Goal: Task Accomplishment & Management: Use online tool/utility

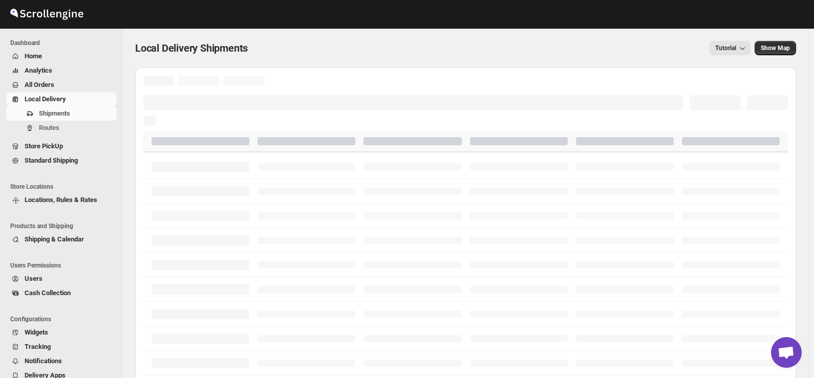
scroll to position [1346, 0]
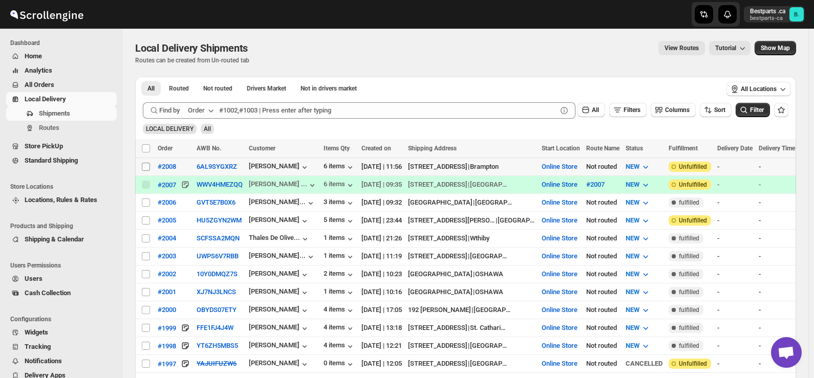
click at [143, 170] on input "Select shipment" at bounding box center [146, 167] width 8 height 8
checkbox input "true"
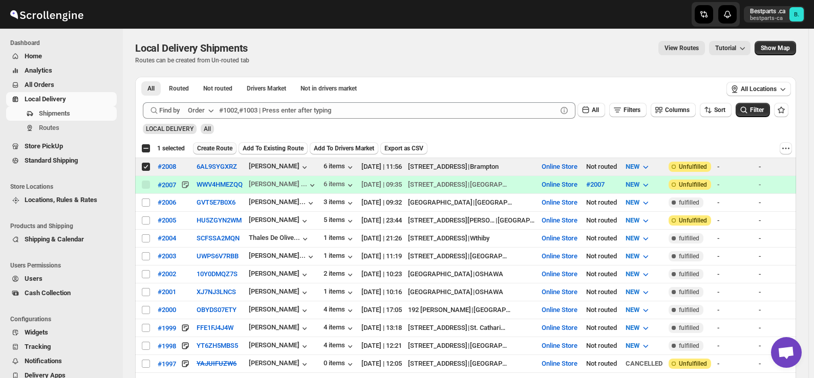
click at [213, 150] on span "Create Route" at bounding box center [214, 148] width 35 height 8
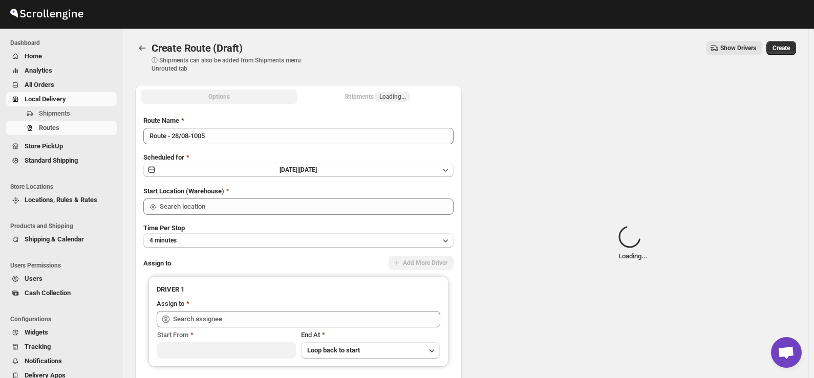
type input "Online Store"
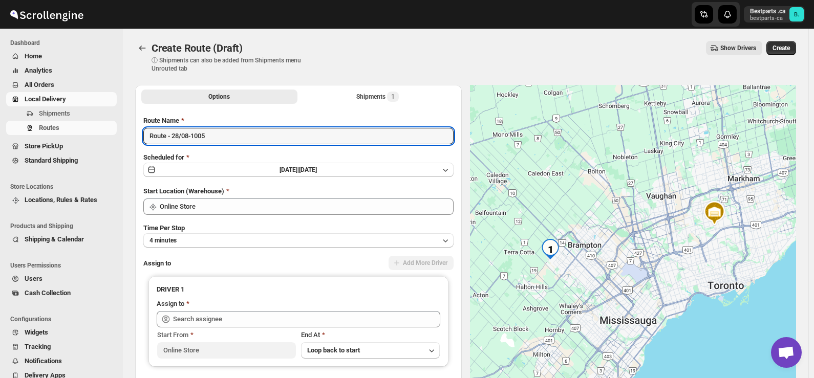
drag, startPoint x: 147, startPoint y: 137, endPoint x: 128, endPoint y: 136, distance: 19.0
click at [128, 136] on div "Options Shipments 1 More views Options Shipments 1 More views Route Name Route …" at bounding box center [461, 255] width 669 height 356
paste input "#2008"
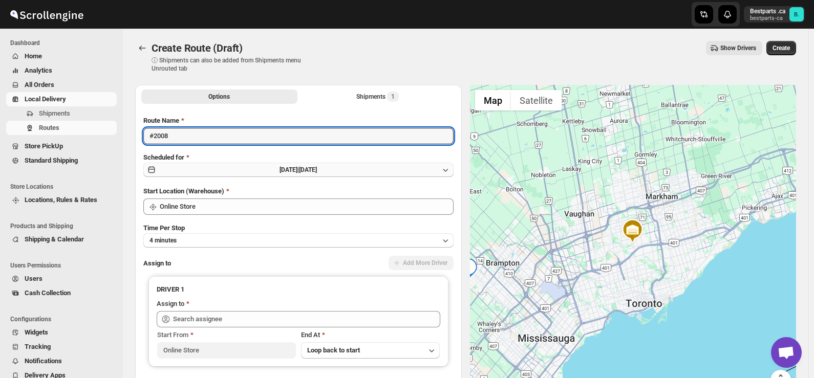
type input "#2008"
click at [280, 167] on span "[DATE] |" at bounding box center [289, 169] width 19 height 7
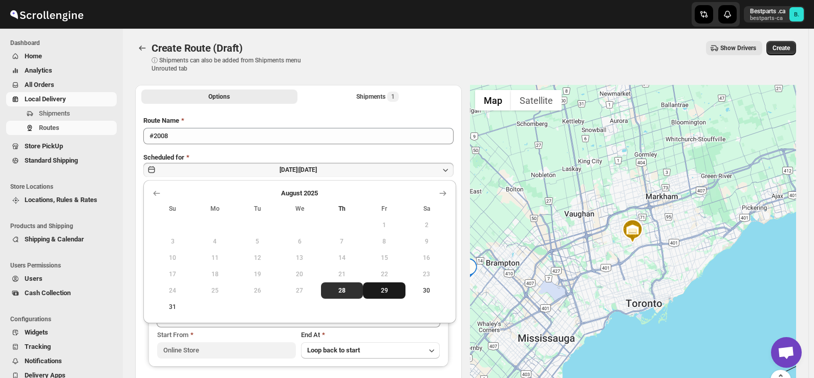
click at [378, 287] on span "29" at bounding box center [384, 291] width 34 height 8
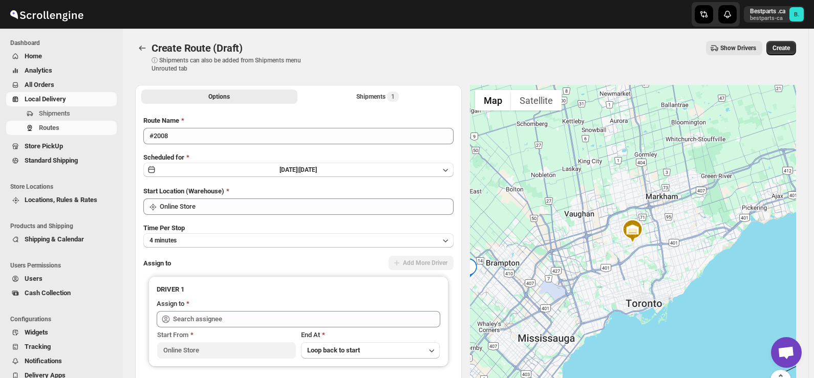
click at [416, 69] on div "Create Route (Draft) ⓘ Shipments can also be added from Shipments menu Unrouted…" at bounding box center [465, 57] width 661 height 32
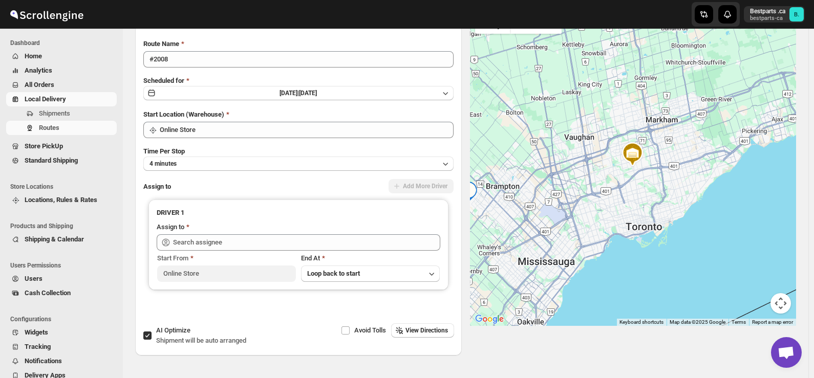
scroll to position [102, 0]
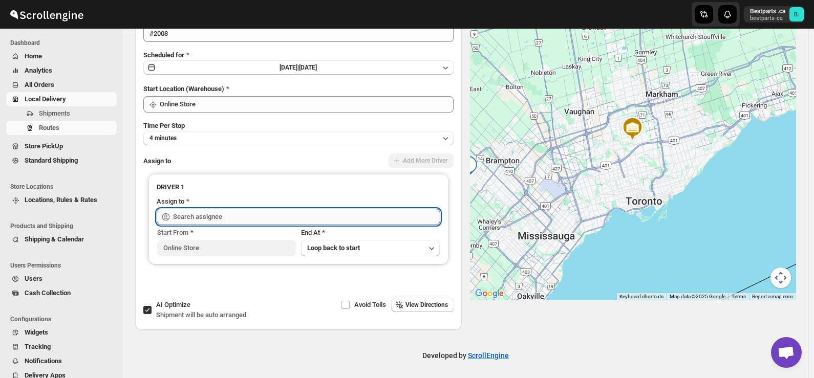
click at [239, 218] on input "text" at bounding box center [306, 217] width 267 height 16
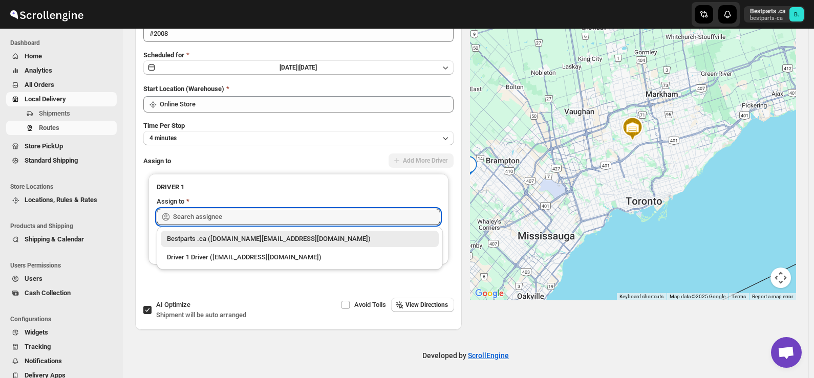
click at [251, 241] on div "Bestparts .ca ([DOMAIN_NAME][EMAIL_ADDRESS][DOMAIN_NAME])" at bounding box center [300, 239] width 266 height 10
type input "Bestparts .ca ([DOMAIN_NAME][EMAIL_ADDRESS][DOMAIN_NAME])"
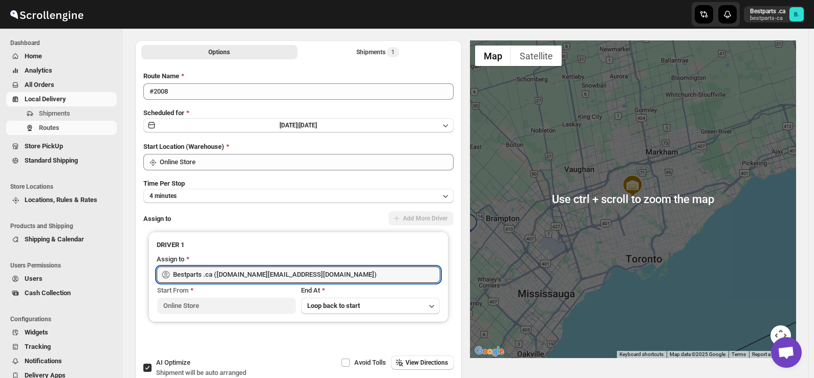
scroll to position [0, 0]
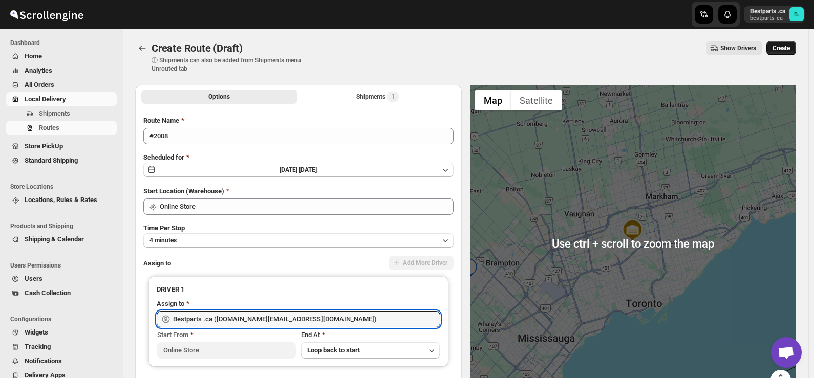
click at [784, 46] on span "Create" at bounding box center [781, 48] width 17 height 8
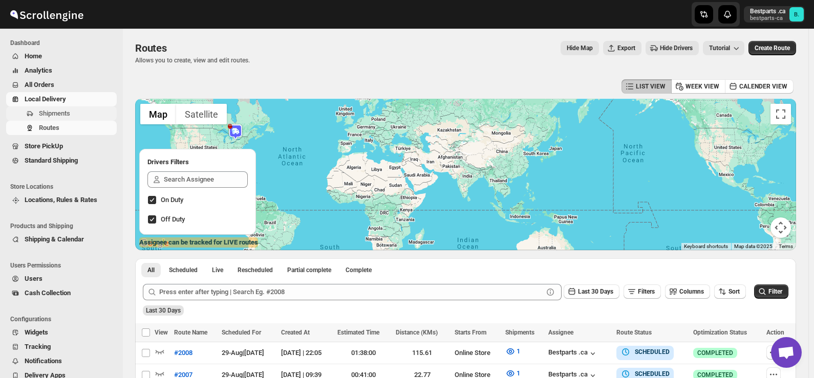
click at [58, 117] on span "Shipments" at bounding box center [54, 114] width 31 height 8
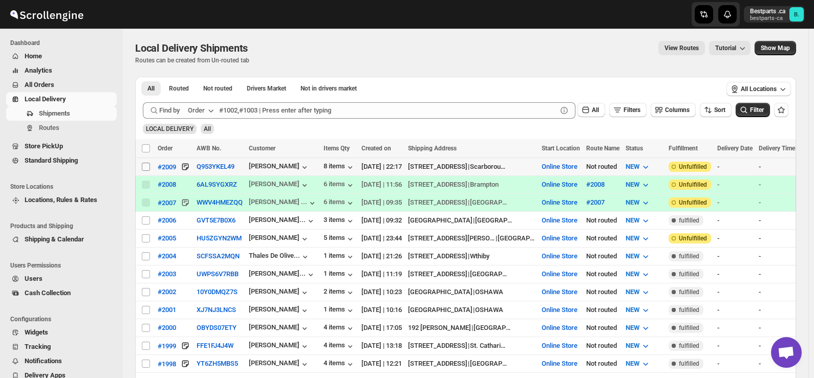
click at [145, 166] on input "Select shipment" at bounding box center [146, 167] width 8 height 8
checkbox input "true"
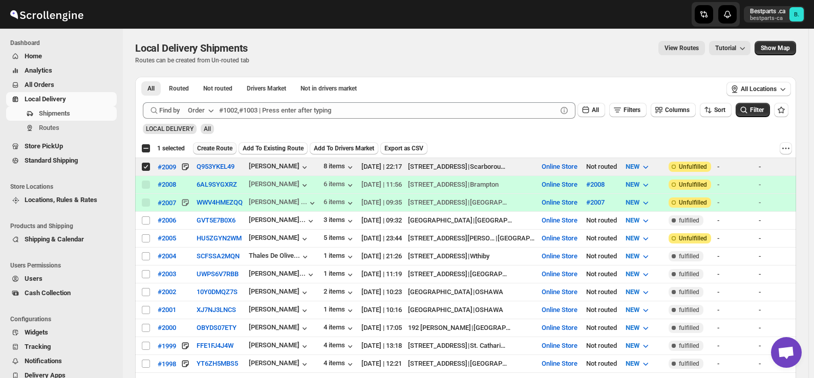
click at [206, 146] on span "Create Route" at bounding box center [214, 148] width 35 height 8
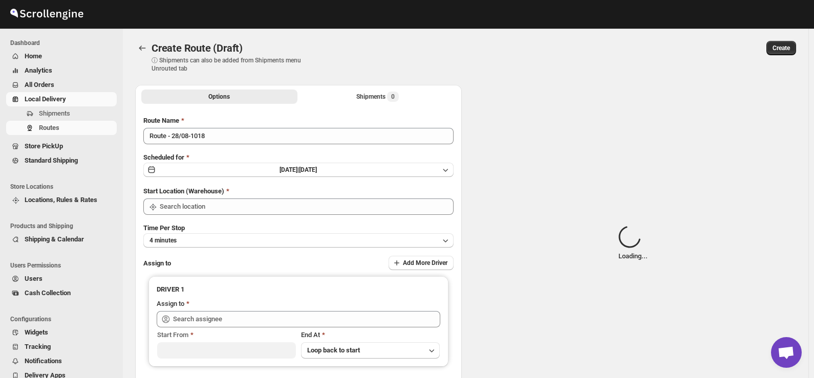
type input "Route - 28/08-1018"
type input "Online Store"
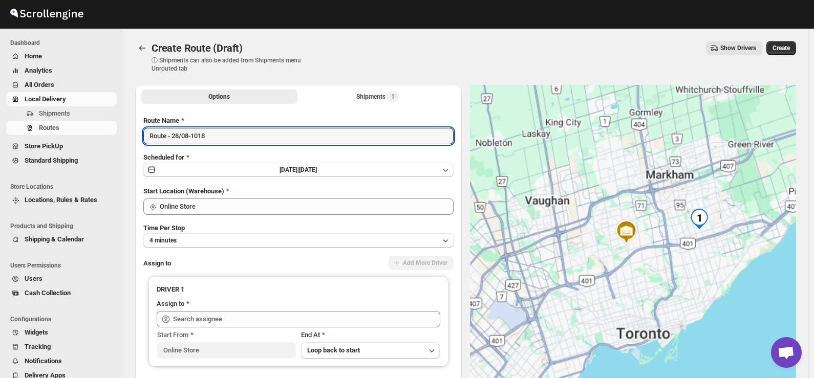
drag, startPoint x: 245, startPoint y: 133, endPoint x: 130, endPoint y: 130, distance: 115.2
click at [130, 130] on div "Options Shipments 1 More views Options Shipments 1 More views Route Name Route …" at bounding box center [461, 255] width 669 height 356
paste input "#2009"
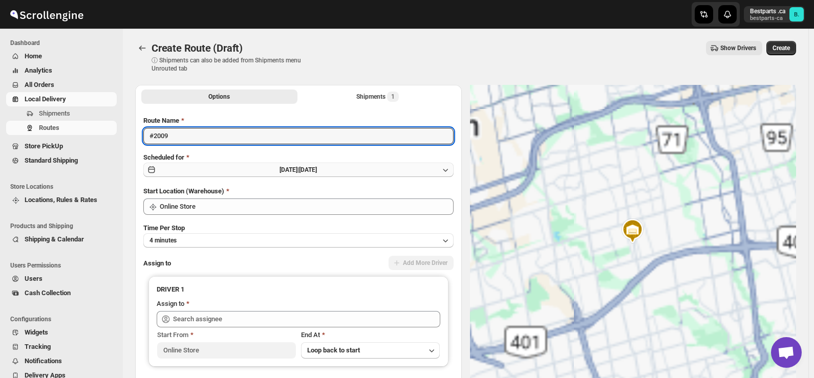
type input "#2009"
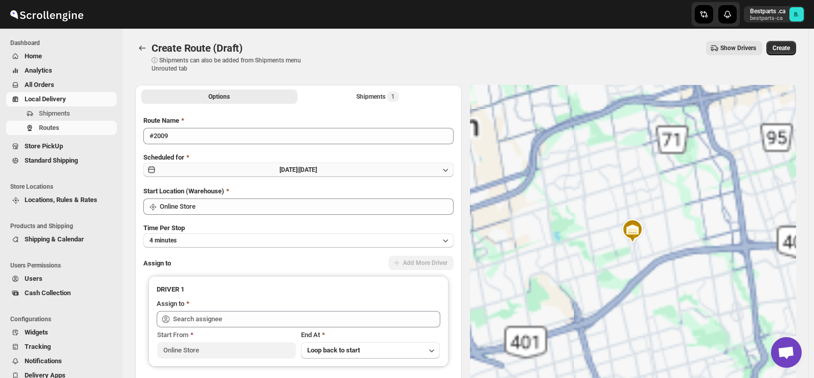
click at [297, 167] on span "[DATE] |" at bounding box center [289, 169] width 19 height 7
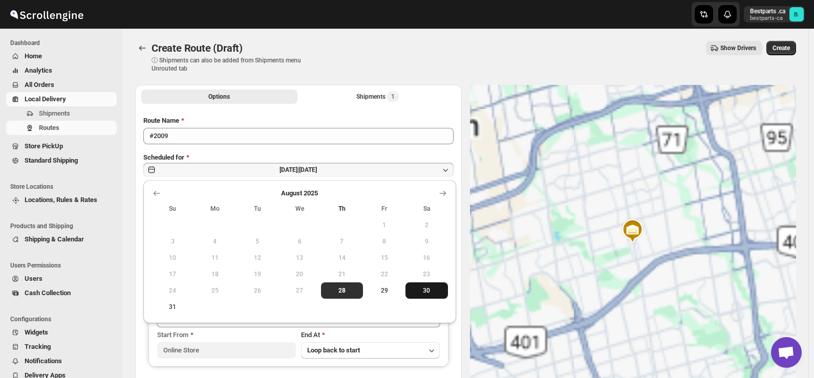
click at [426, 288] on span "30" at bounding box center [427, 291] width 34 height 8
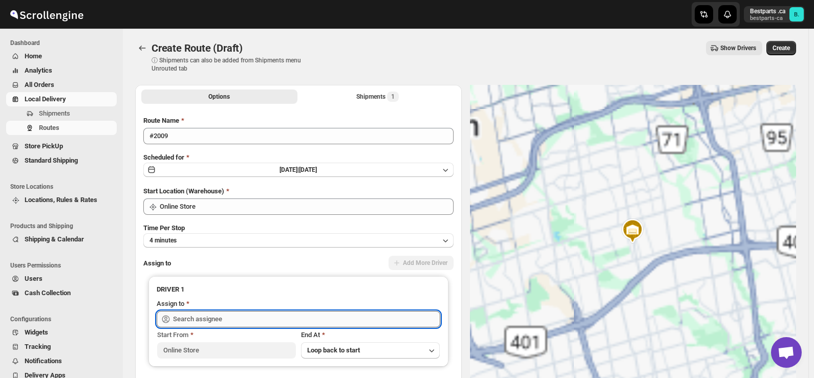
click at [217, 323] on input "text" at bounding box center [306, 319] width 267 height 16
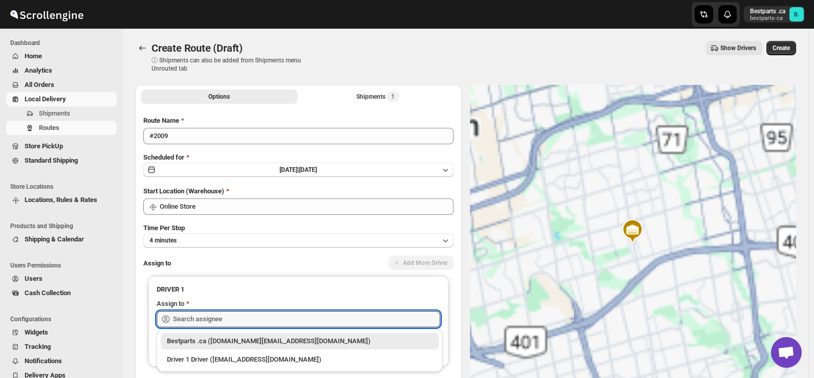
click at [210, 340] on div "Bestparts .ca ([DOMAIN_NAME][EMAIL_ADDRESS][DOMAIN_NAME])" at bounding box center [300, 341] width 266 height 10
type input "Bestparts .ca ([DOMAIN_NAME][EMAIL_ADDRESS][DOMAIN_NAME])"
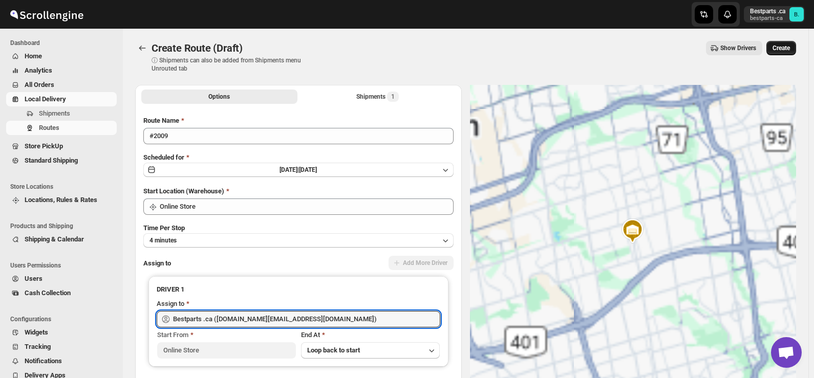
click at [781, 53] on button "Create" at bounding box center [781, 48] width 30 height 14
